Goal: Task Accomplishment & Management: Manage account settings

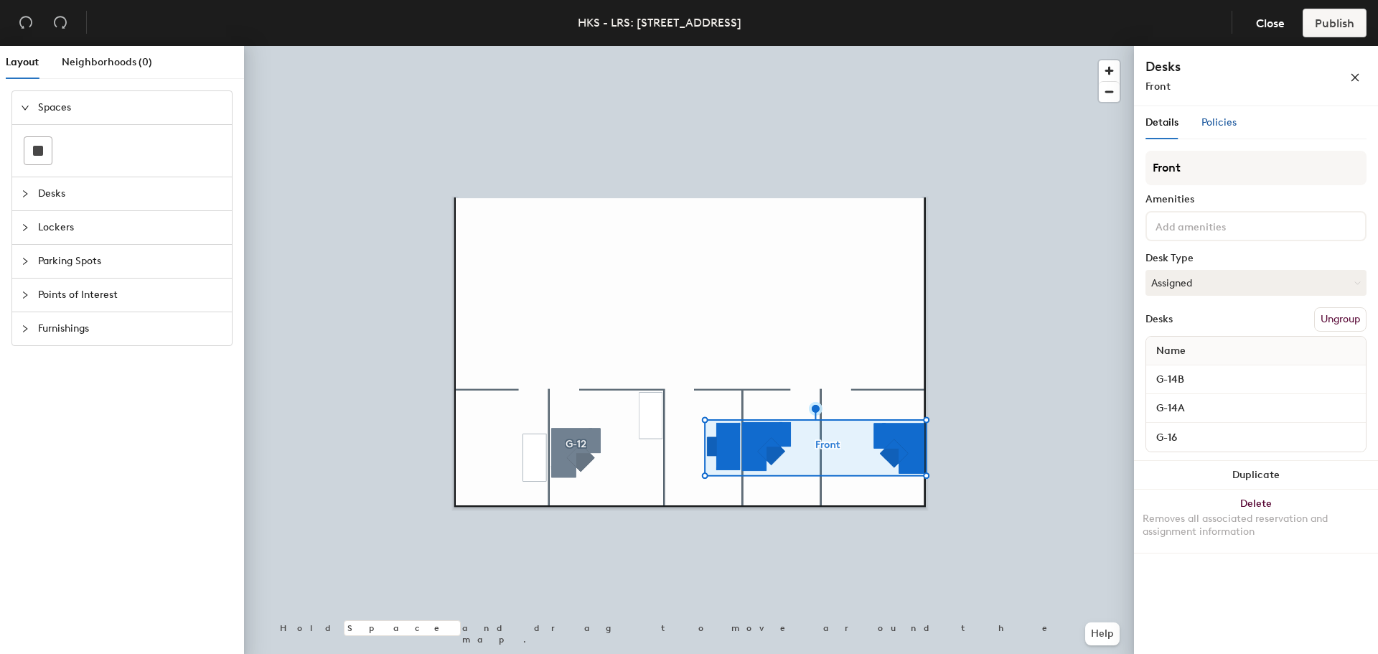
click at [1223, 118] on span "Policies" at bounding box center [1218, 122] width 35 height 12
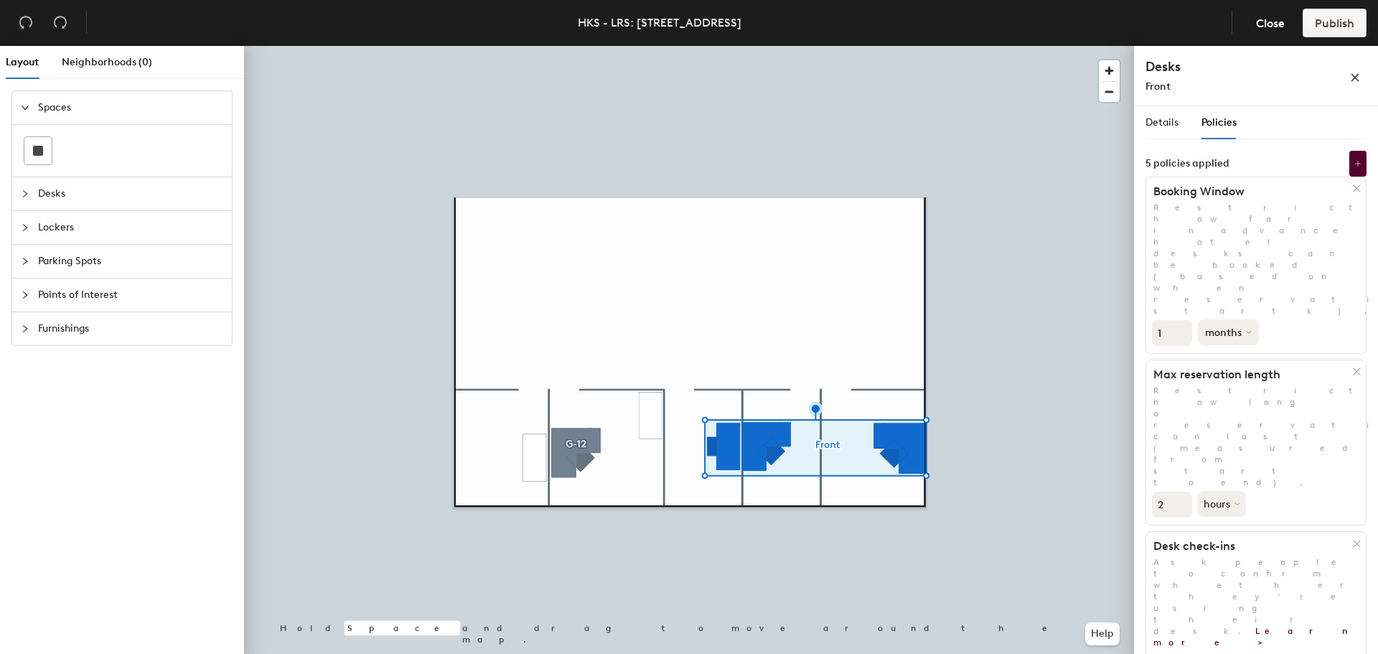
click at [1244, 319] on button "months" at bounding box center [1228, 332] width 61 height 26
click at [1226, 398] on div "days" at bounding box center [1226, 409] width 56 height 22
click at [1183, 320] on input "2" at bounding box center [1172, 333] width 40 height 26
type input "3"
click at [1183, 320] on input "3" at bounding box center [1172, 333] width 40 height 26
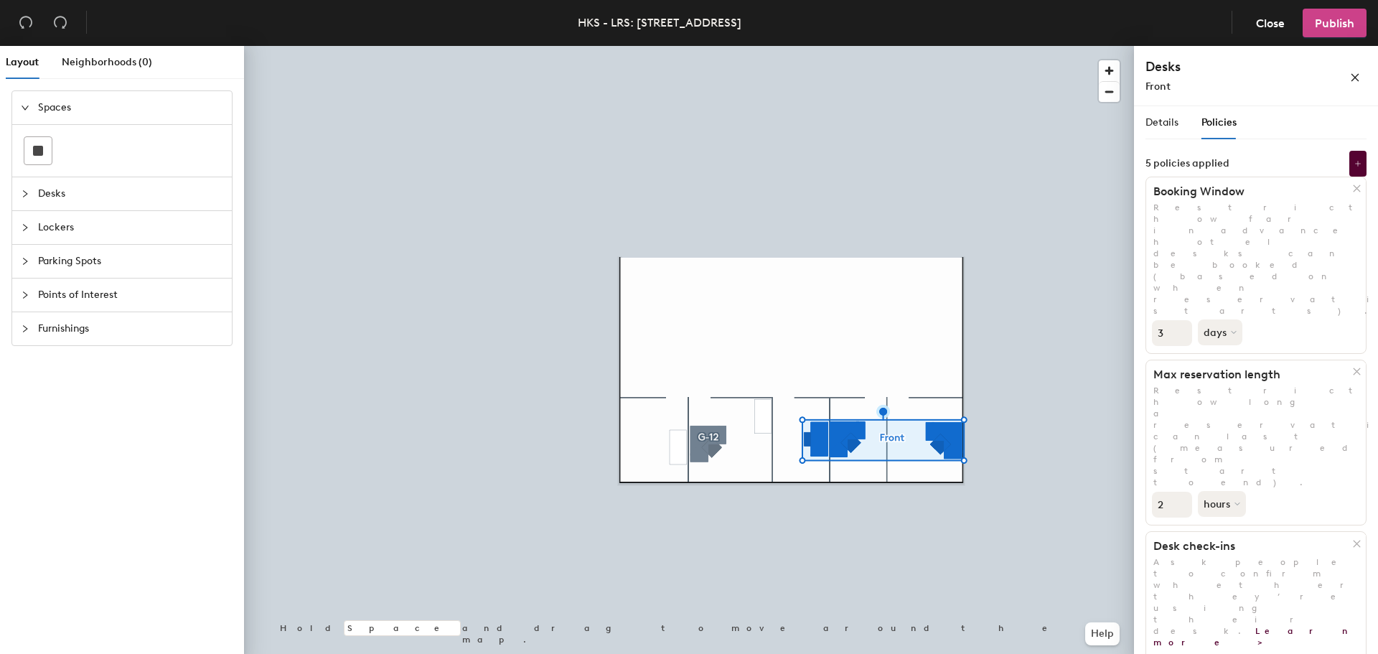
click at [1325, 29] on span "Publish" at bounding box center [1334, 24] width 39 height 14
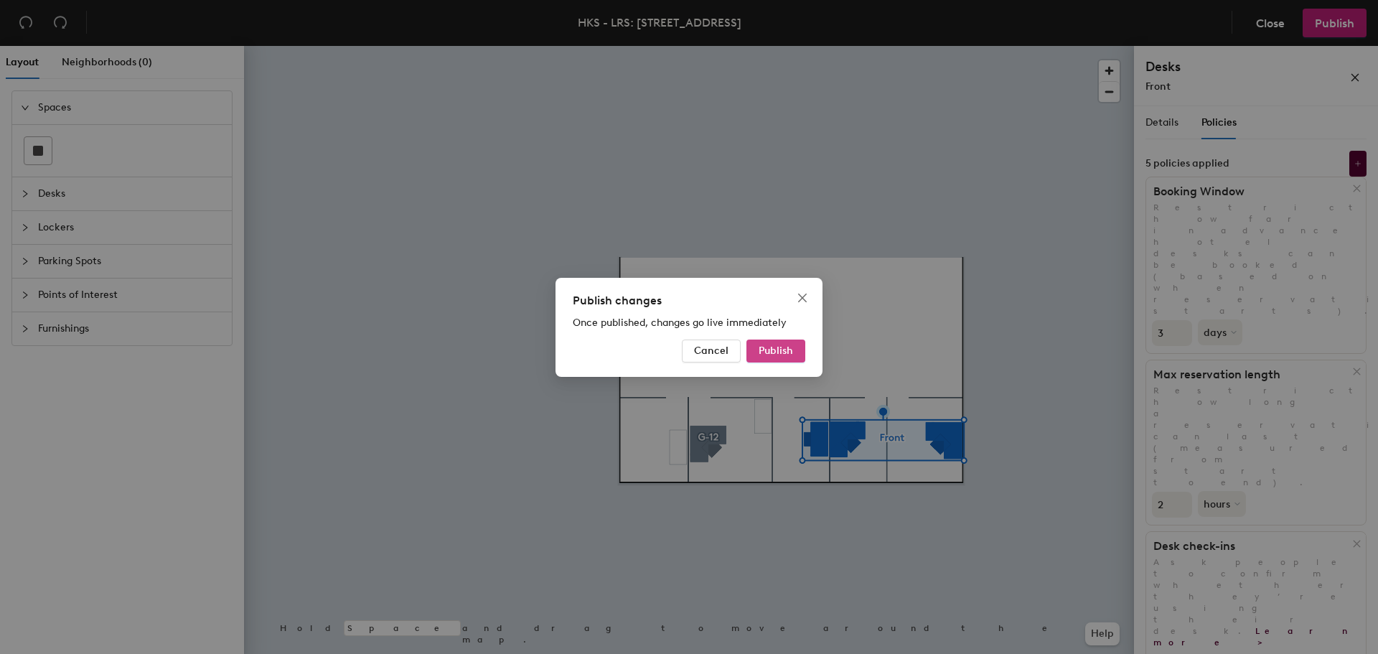
click at [781, 351] on span "Publish" at bounding box center [776, 350] width 34 height 12
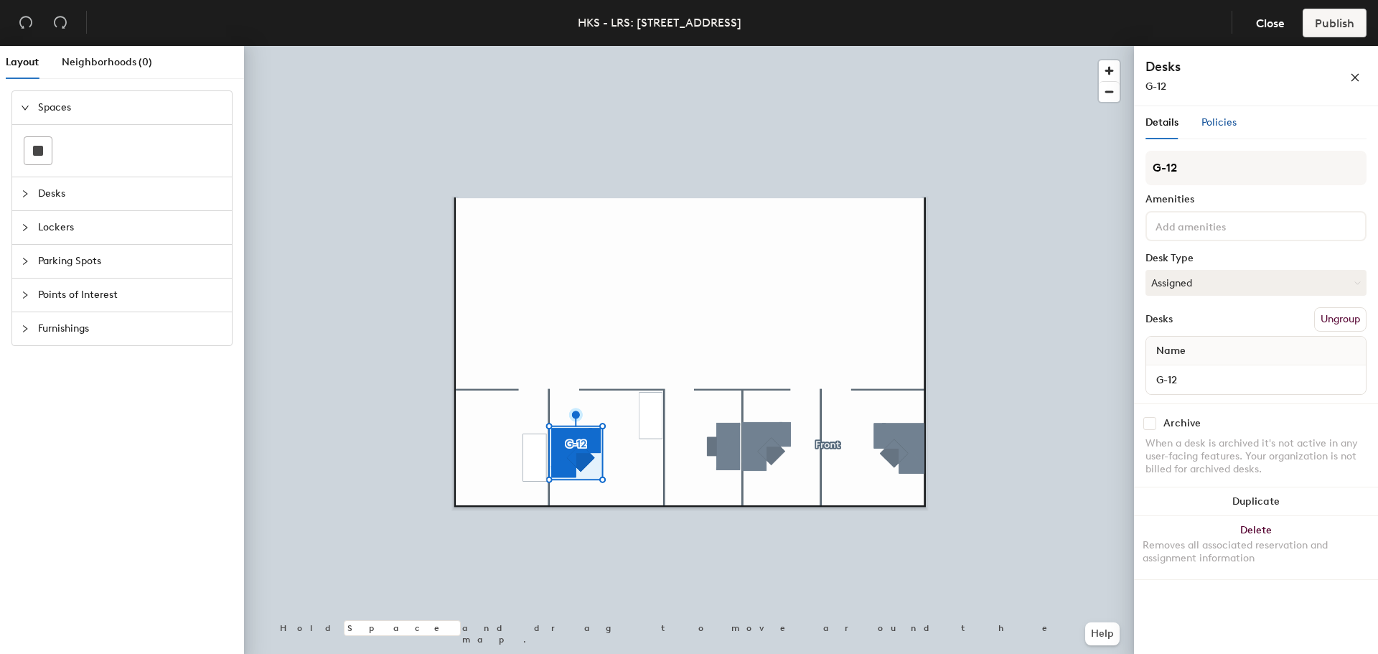
click at [1228, 126] on span "Policies" at bounding box center [1218, 122] width 35 height 12
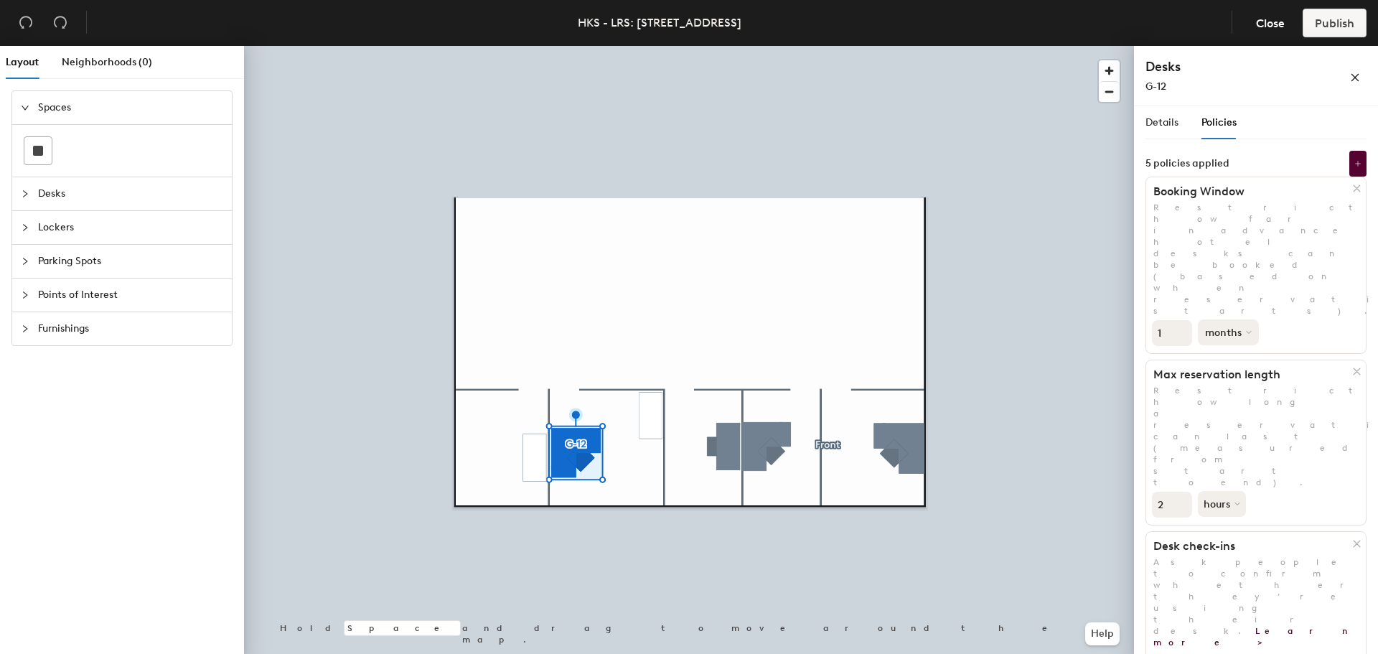
click at [1248, 329] on icon at bounding box center [1249, 332] width 6 height 6
click at [1232, 398] on div "days" at bounding box center [1226, 409] width 56 height 22
click at [1320, 26] on span "Publish" at bounding box center [1334, 24] width 39 height 14
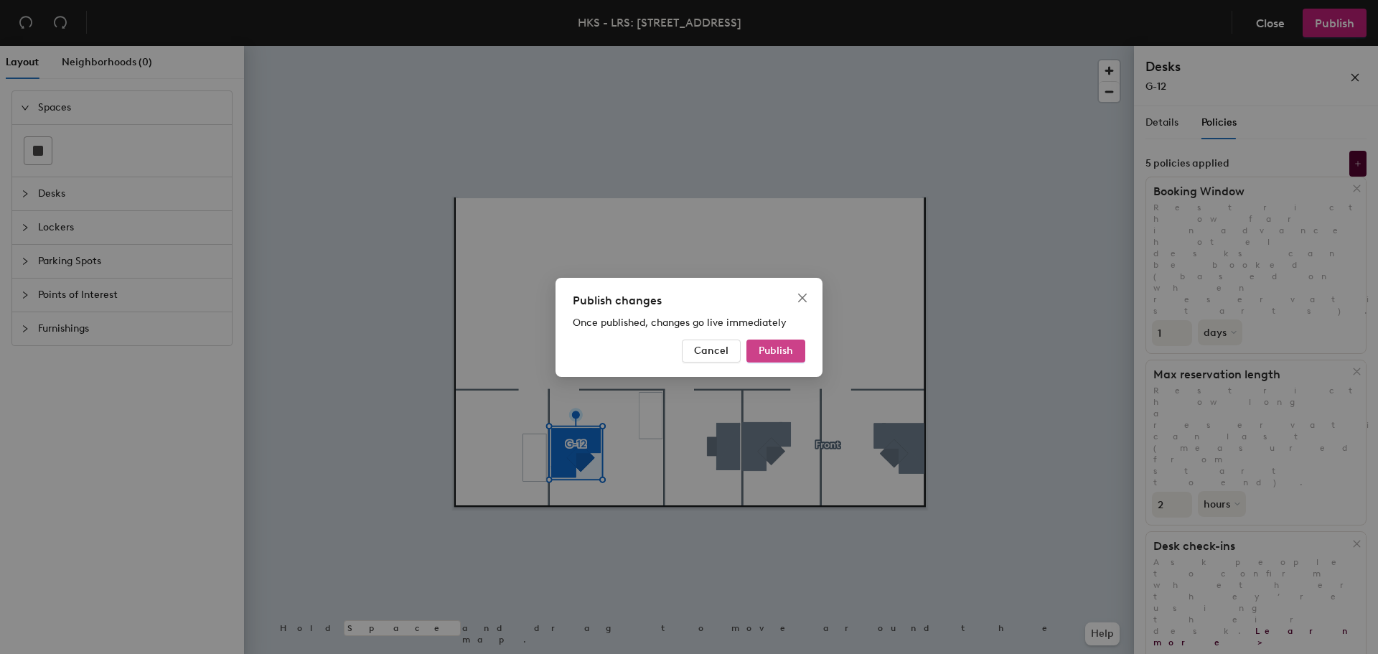
click at [789, 352] on span "Publish" at bounding box center [776, 350] width 34 height 12
